Goal: Task Accomplishment & Management: Manage account settings

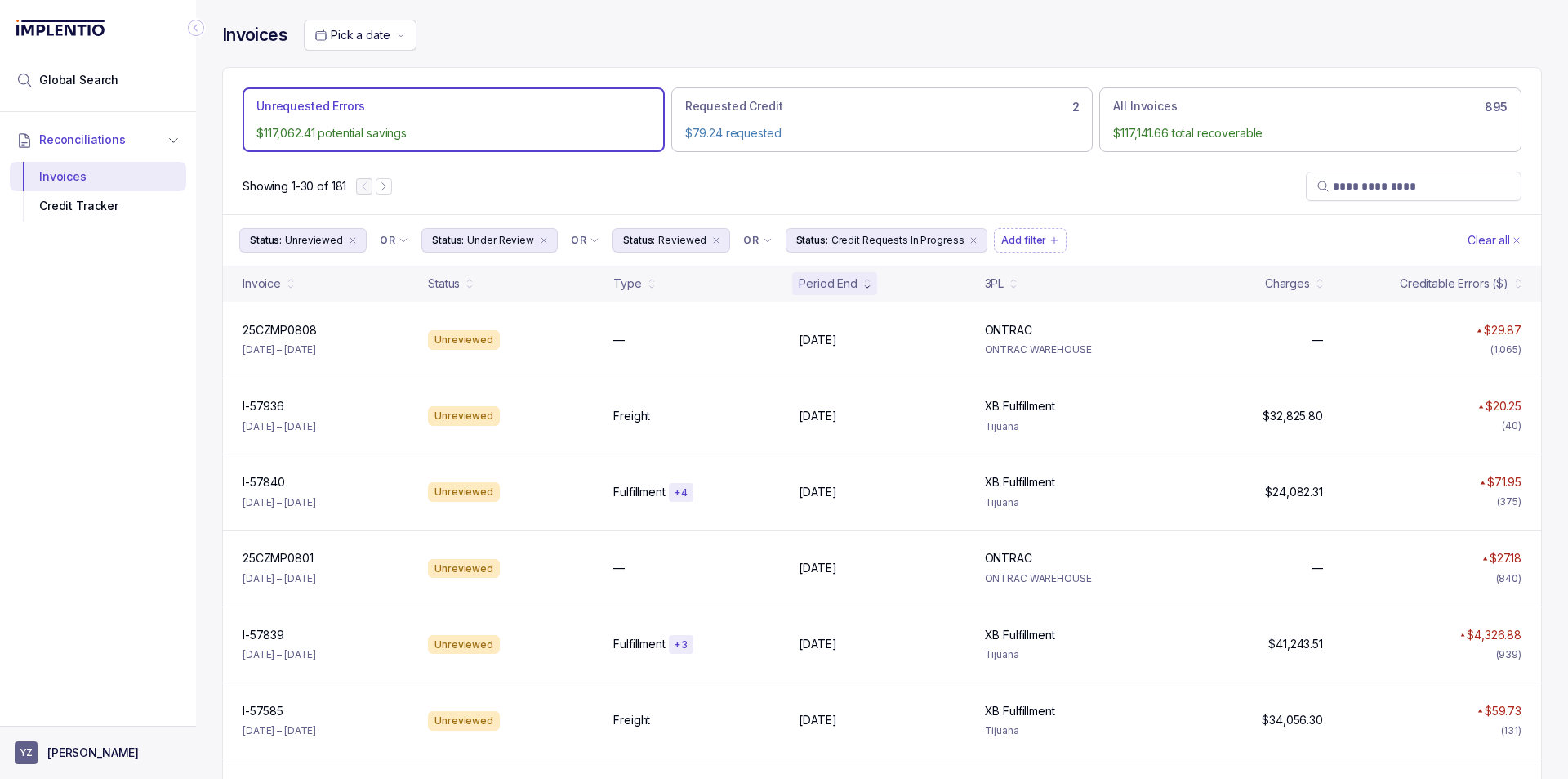
click at [94, 750] on p "[PERSON_NAME]" at bounding box center [93, 752] width 91 height 16
click at [93, 717] on p "Logout" at bounding box center [107, 717] width 135 height 16
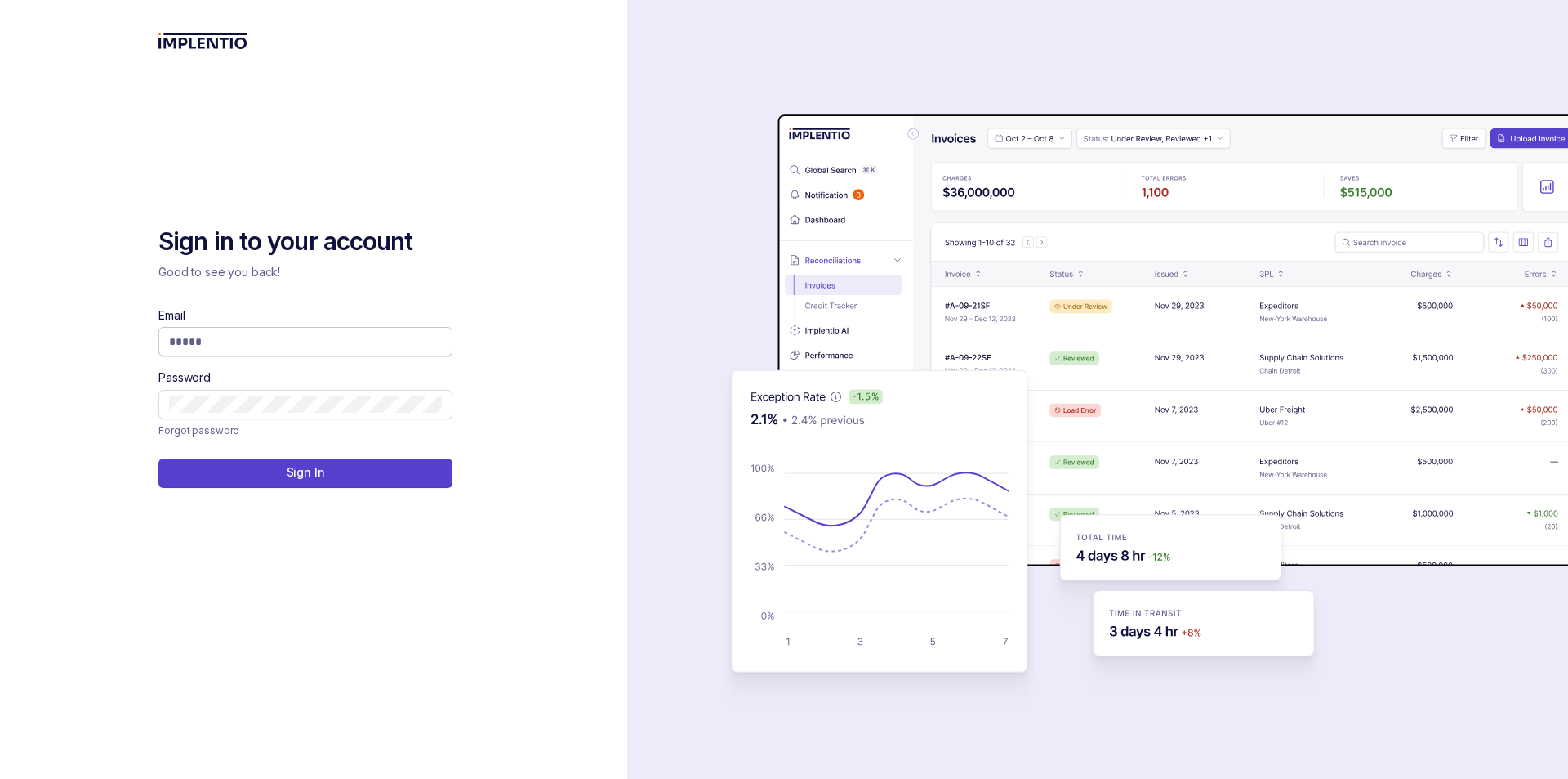
click at [359, 347] on input "Email" at bounding box center [305, 342] width 273 height 16
type input "**********"
